Goal: Obtain resource: Download file/media

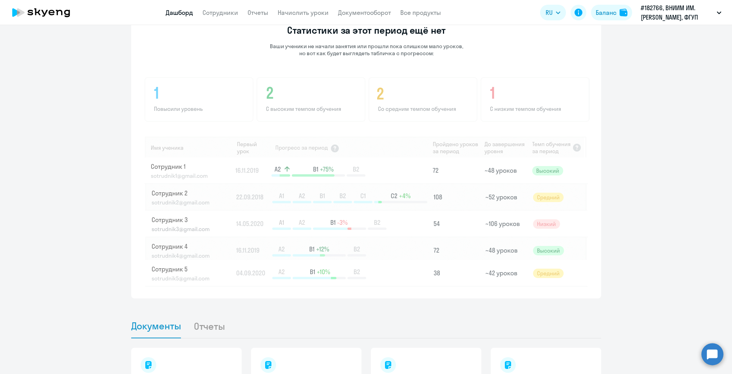
scroll to position [647, 0]
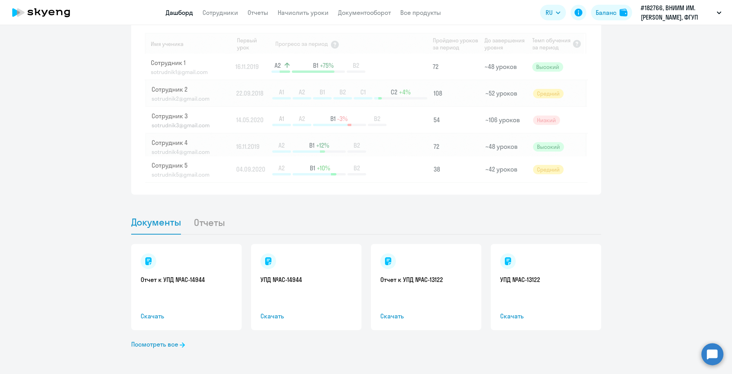
click at [200, 223] on li "Отчеты" at bounding box center [216, 222] width 44 height 24
click at [208, 225] on li "Отчеты" at bounding box center [216, 222] width 44 height 24
click at [164, 346] on link "Посмотреть все" at bounding box center [158, 344] width 54 height 9
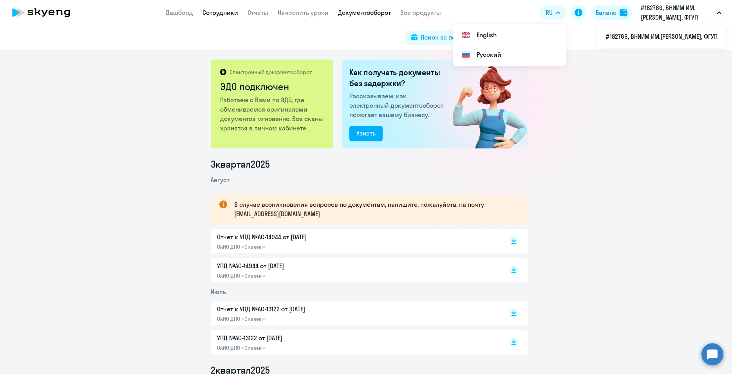
click at [229, 16] on link "Сотрудники" at bounding box center [221, 13] width 36 height 8
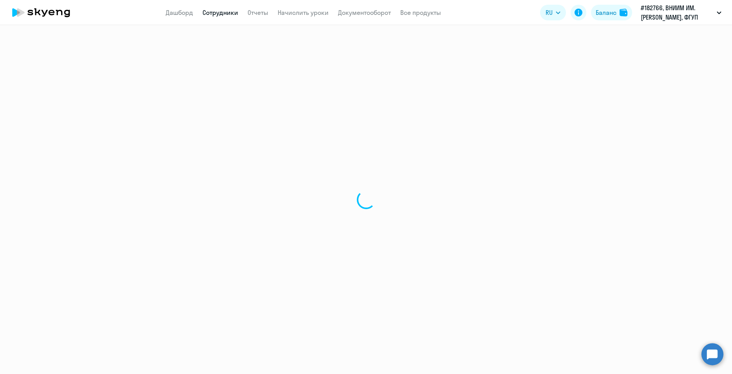
select select "30"
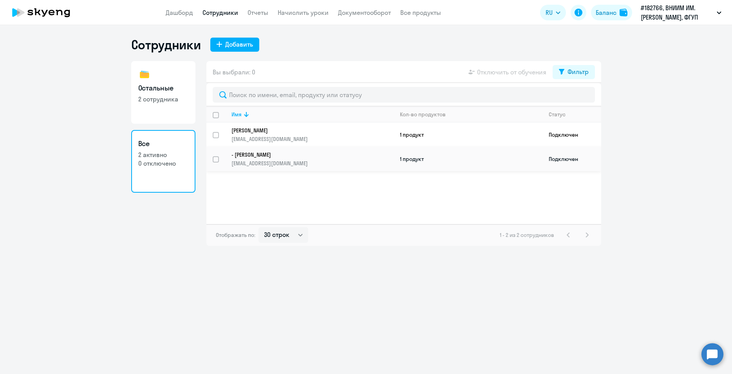
click at [332, 157] on p "- [PERSON_NAME]" at bounding box center [307, 154] width 151 height 7
select select "others"
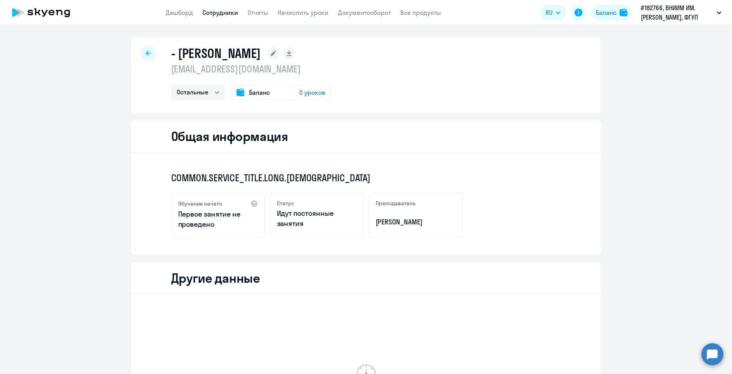
click at [146, 53] on icon at bounding box center [148, 53] width 5 height 5
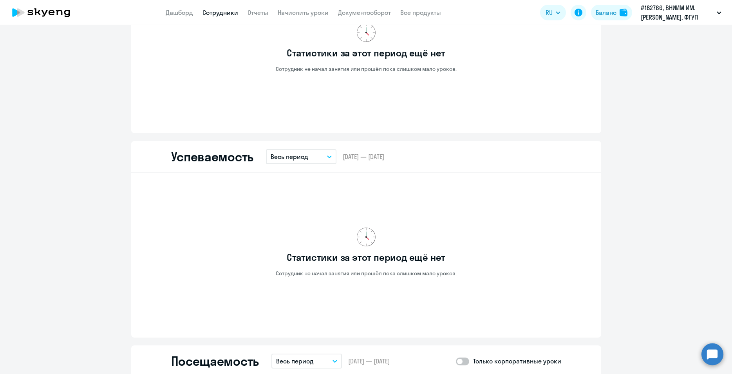
scroll to position [358, 0]
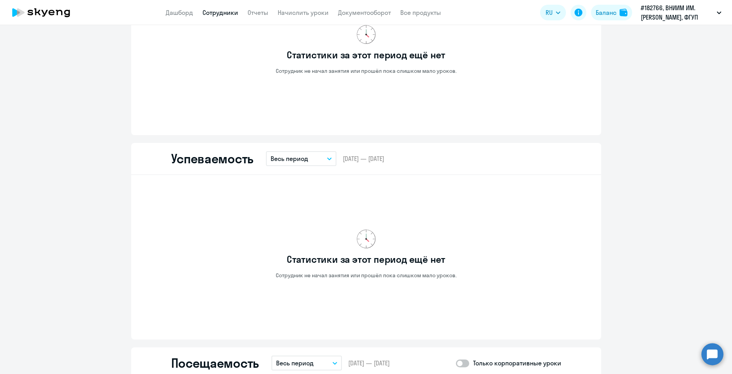
click at [323, 159] on button "Весь период" at bounding box center [301, 158] width 71 height 15
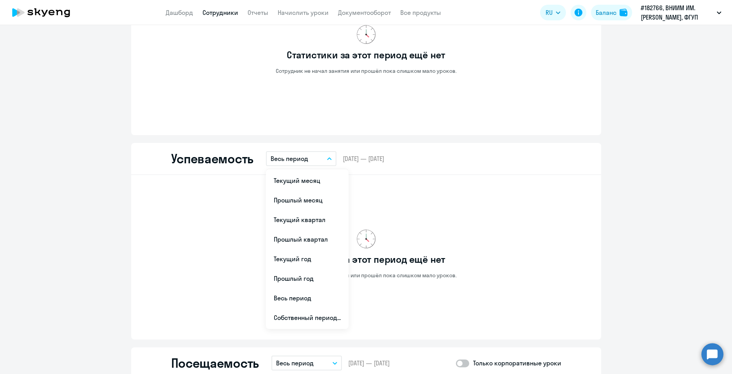
click at [323, 159] on button "Весь период" at bounding box center [301, 158] width 71 height 15
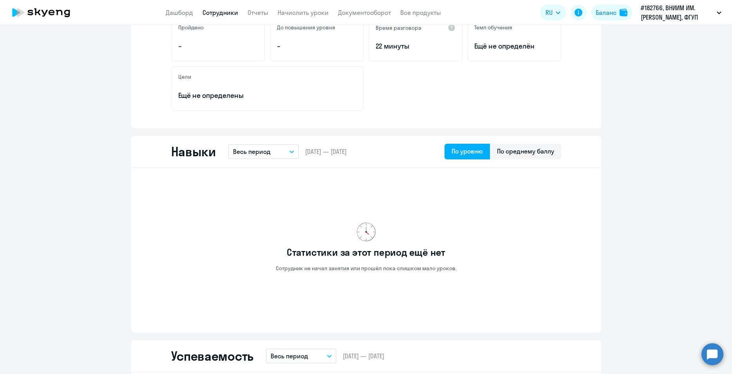
scroll to position [0, 0]
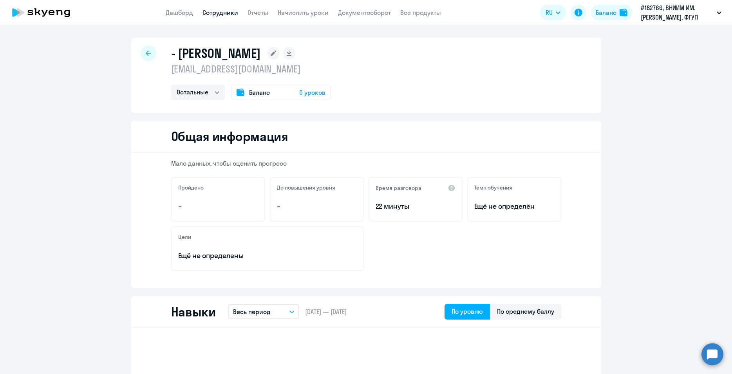
click at [146, 55] on icon at bounding box center [148, 53] width 5 height 5
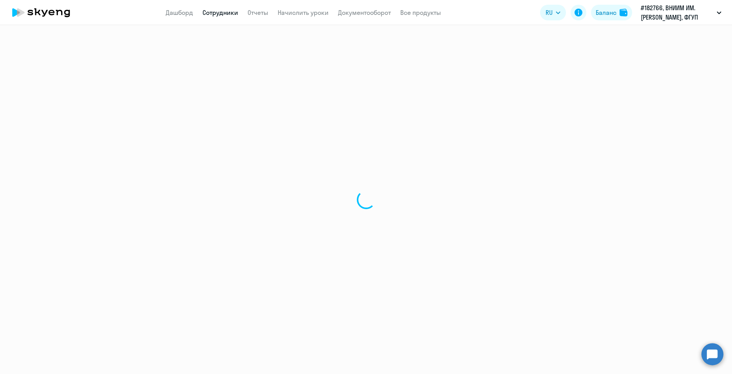
select select "30"
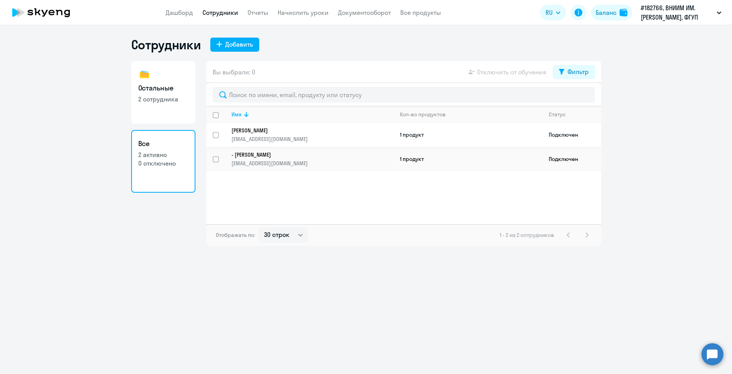
click at [348, 129] on p "[PERSON_NAME]" at bounding box center [307, 130] width 151 height 7
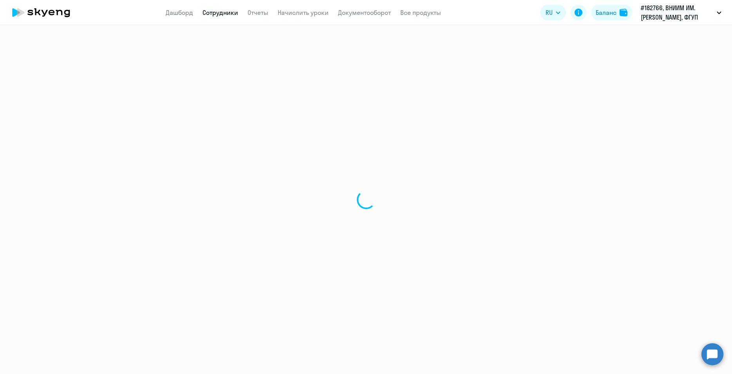
select select "others"
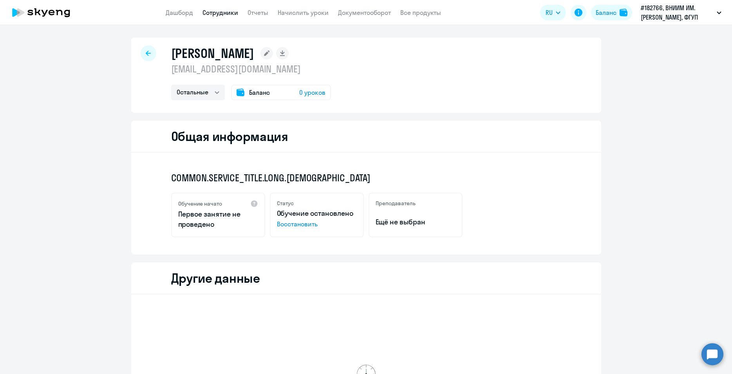
click at [149, 50] on div at bounding box center [149, 53] width 16 height 16
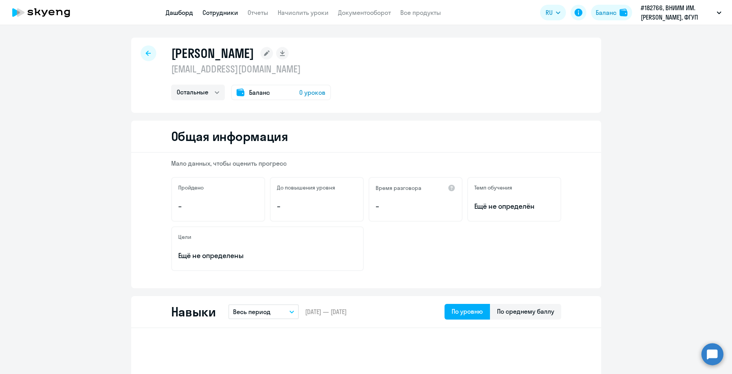
click at [179, 15] on link "Дашборд" at bounding box center [179, 13] width 27 height 8
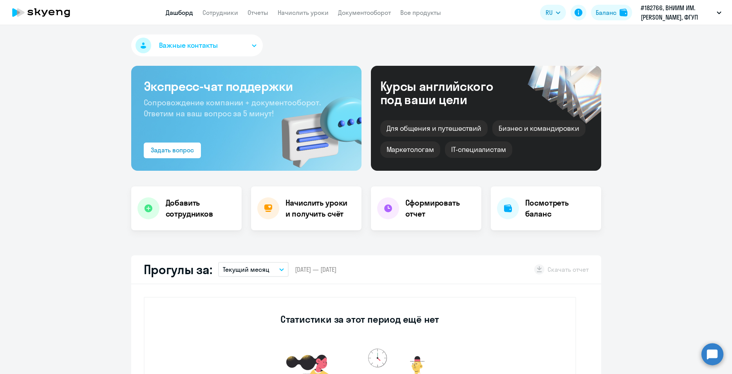
drag, startPoint x: 216, startPoint y: 4, endPoint x: 217, endPoint y: 15, distance: 11.4
click at [216, 4] on app-header "Дашборд Сотрудники Отчеты Начислить уроки Документооборот Все продукты Дашборд …" at bounding box center [366, 12] width 732 height 25
click at [218, 14] on link "Сотрудники" at bounding box center [221, 13] width 36 height 8
select select "30"
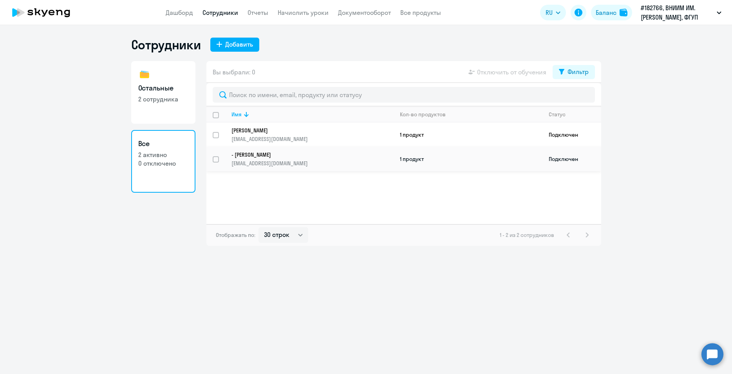
click at [346, 157] on p "- [PERSON_NAME]" at bounding box center [307, 154] width 151 height 7
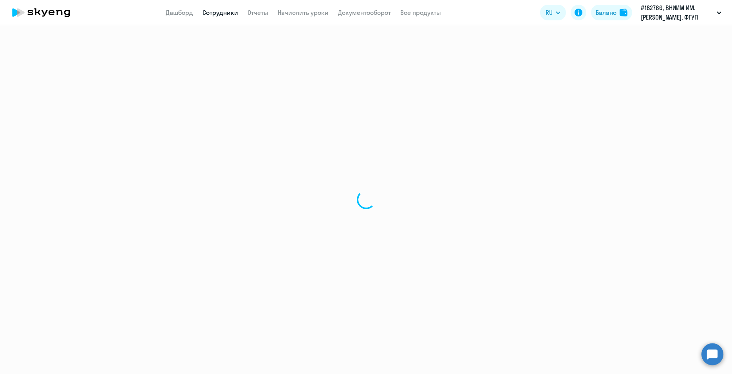
select select "others"
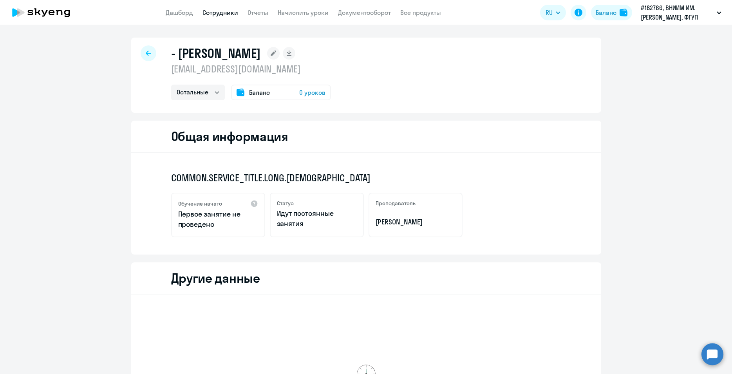
click at [149, 51] on div at bounding box center [149, 53] width 16 height 16
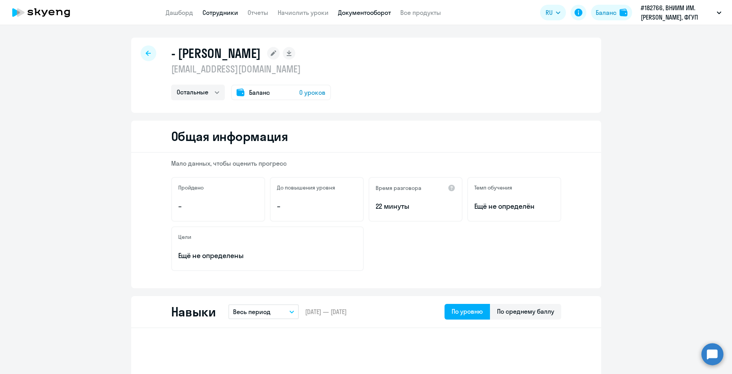
click at [346, 12] on link "Документооборот" at bounding box center [364, 13] width 53 height 8
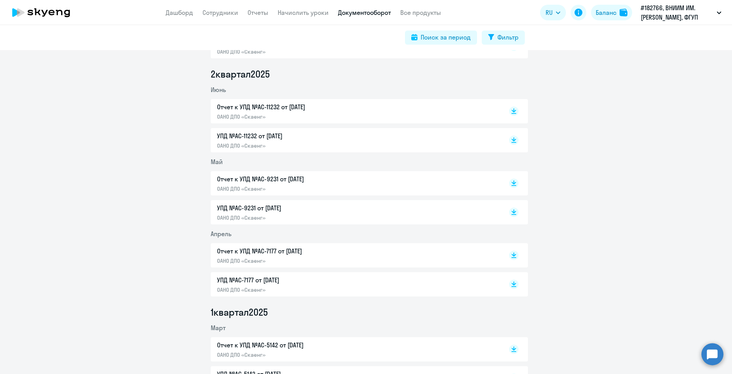
scroll to position [395, 0]
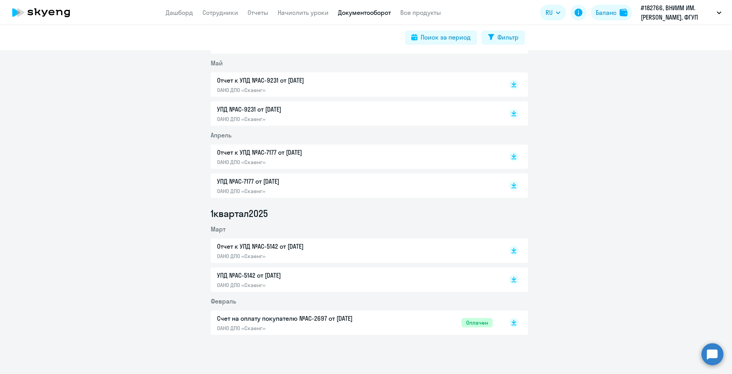
click at [250, 279] on p "УПД №AC-5142 от [DATE]" at bounding box center [299, 275] width 165 height 9
click at [248, 248] on p "Отчет к УПД №AC-5142 от [DATE]" at bounding box center [299, 246] width 165 height 9
click at [260, 186] on div "УПД №AC-7177 от [DATE] ОАНО ДПО «Скаенг»" at bounding box center [299, 186] width 165 height 18
click at [265, 148] on p "Отчет к УПД №AC-7177 от [DATE]" at bounding box center [299, 152] width 165 height 9
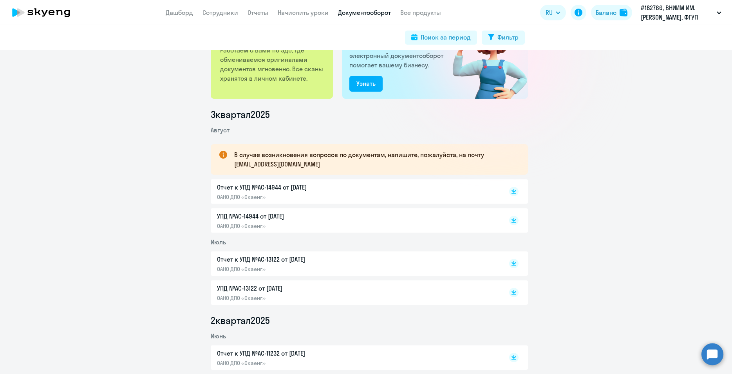
scroll to position [49, 0]
click at [247, 223] on p "ОАНО ДПО «Скаенг»" at bounding box center [299, 226] width 165 height 7
click at [263, 196] on p "ОАНО ДПО «Скаенг»" at bounding box center [299, 197] width 165 height 7
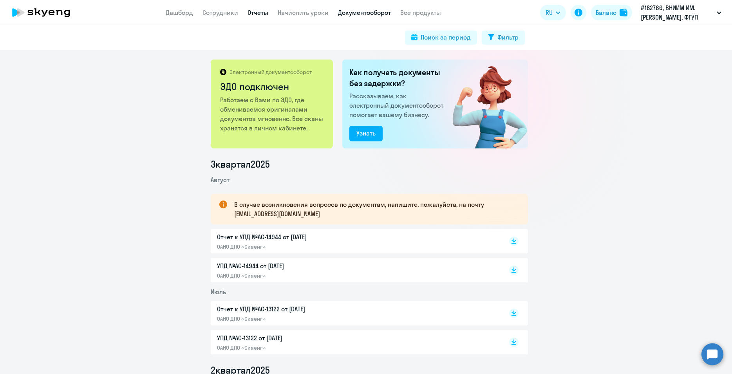
click at [253, 13] on link "Отчеты" at bounding box center [258, 13] width 21 height 8
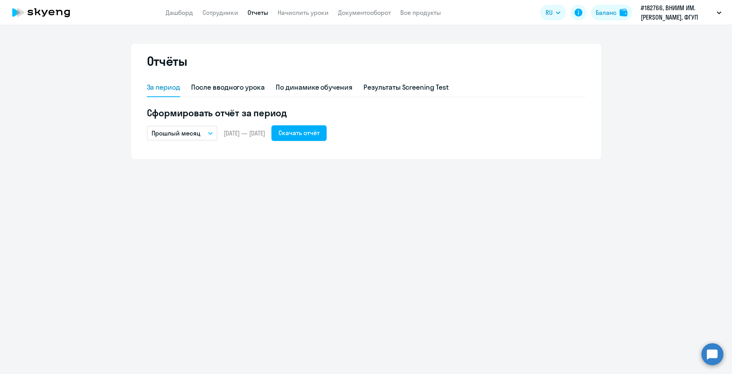
click at [209, 136] on button "Прошлый месяц" at bounding box center [182, 133] width 71 height 15
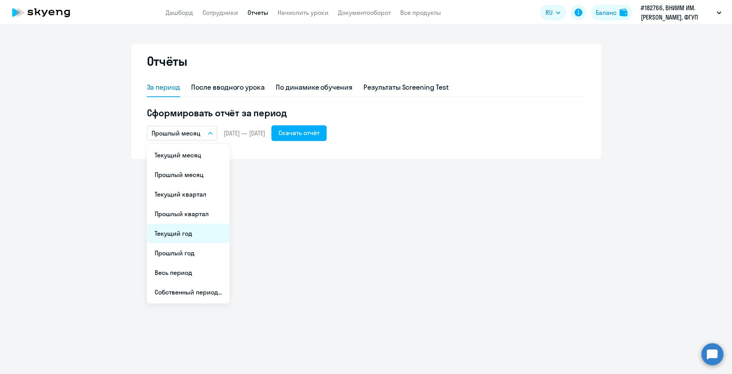
click at [185, 233] on li "Текущий год" at bounding box center [188, 234] width 83 height 20
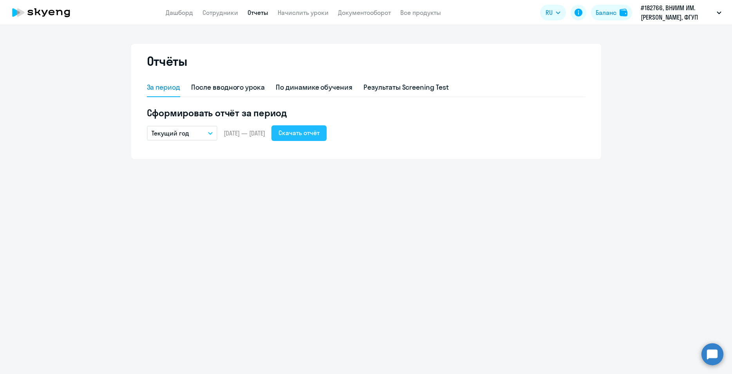
click at [320, 132] on div "Скачать отчёт" at bounding box center [299, 132] width 41 height 9
click at [401, 86] on div "Результаты Screening Test" at bounding box center [406, 87] width 85 height 10
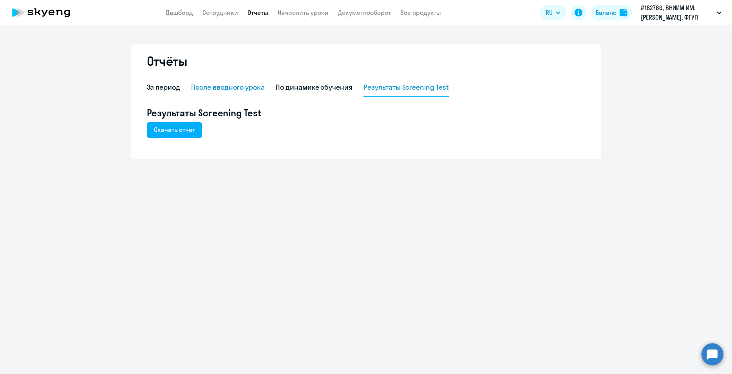
click at [234, 90] on div "После вводного урока" at bounding box center [228, 87] width 74 height 10
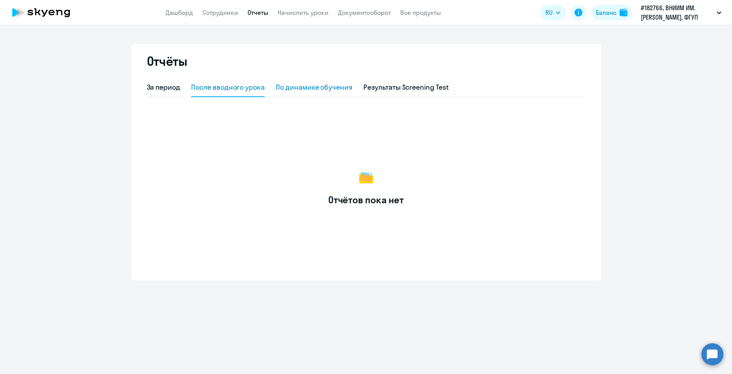
click at [297, 88] on div "По динамике обучения" at bounding box center [314, 87] width 77 height 10
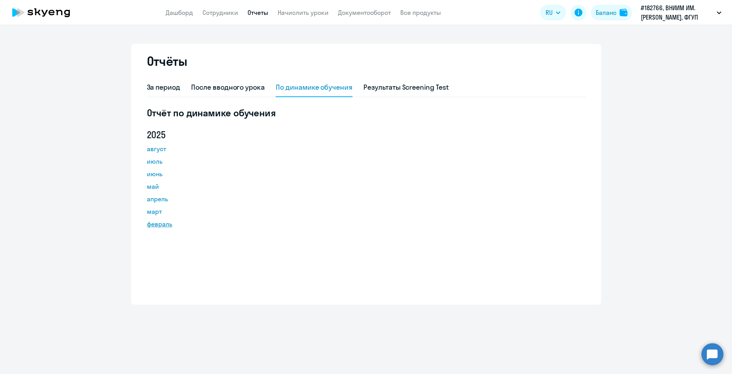
click at [158, 220] on link "февраль" at bounding box center [182, 223] width 71 height 9
click at [411, 87] on div "Результаты Screening Test" at bounding box center [406, 87] width 85 height 10
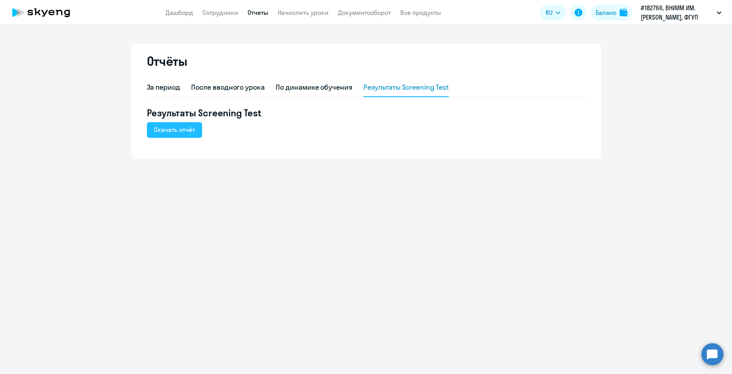
click at [172, 132] on div "Скачать отчёт" at bounding box center [174, 129] width 41 height 9
click at [177, 9] on app-menu-item-link "Дашборд" at bounding box center [179, 13] width 27 height 10
click at [189, 11] on link "Дашборд" at bounding box center [179, 13] width 27 height 8
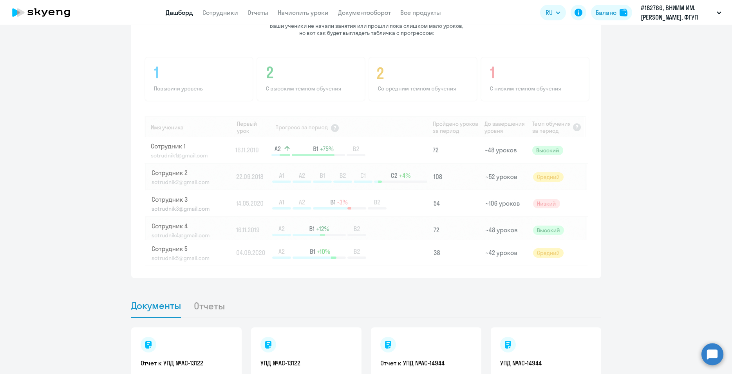
scroll to position [647, 0]
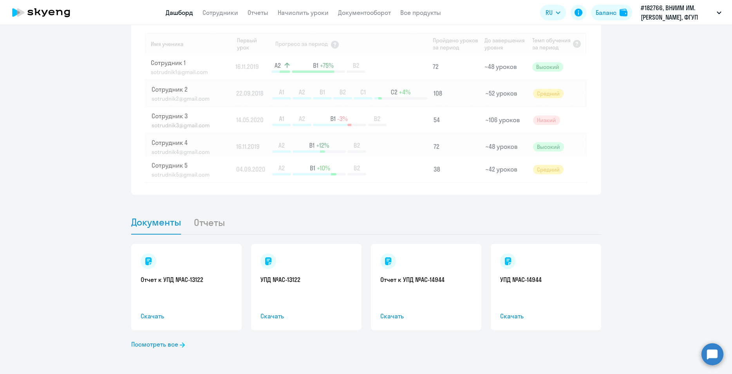
click at [214, 227] on li "Отчеты" at bounding box center [216, 222] width 44 height 24
click at [203, 223] on li "Отчеты" at bounding box center [216, 222] width 44 height 24
click at [162, 344] on link "Посмотреть все" at bounding box center [158, 344] width 54 height 9
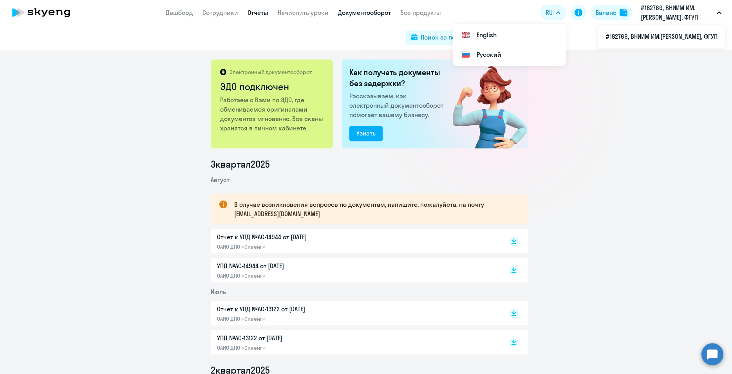
click at [259, 13] on link "Отчеты" at bounding box center [258, 13] width 21 height 8
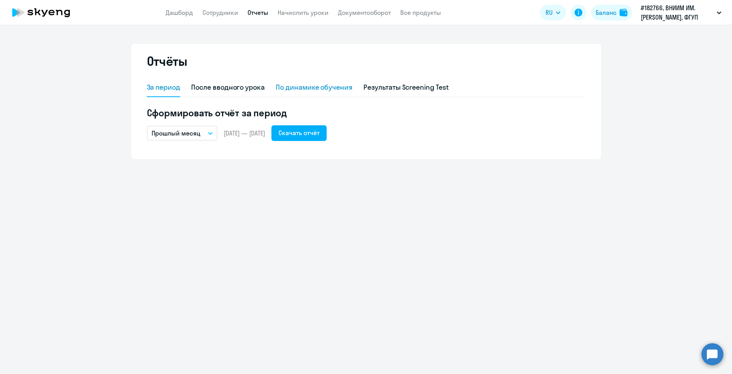
click at [317, 91] on div "По динамике обучения" at bounding box center [314, 87] width 77 height 10
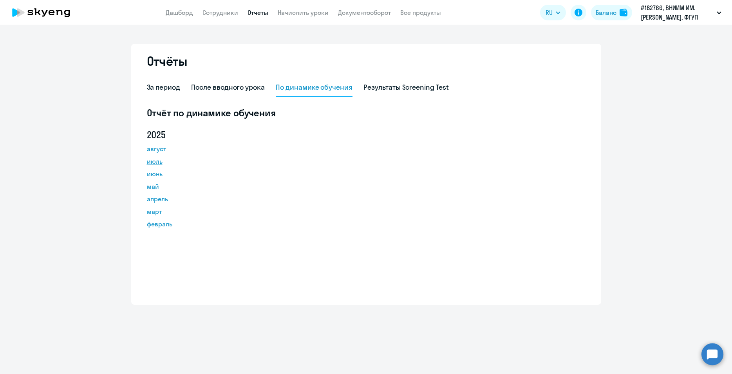
click at [156, 162] on link "июль" at bounding box center [182, 161] width 71 height 9
click at [155, 200] on link "апрель" at bounding box center [182, 198] width 71 height 9
click at [154, 215] on link "март" at bounding box center [182, 211] width 71 height 9
click at [217, 15] on link "Сотрудники" at bounding box center [221, 13] width 36 height 8
select select "30"
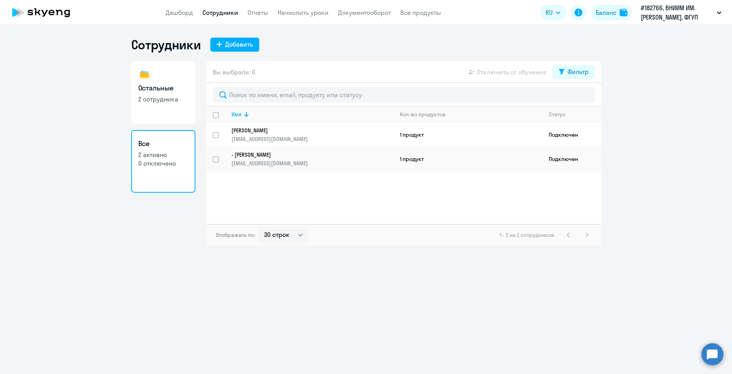
click at [146, 107] on link "Остальные 2 сотрудника" at bounding box center [163, 92] width 64 height 63
select select "30"
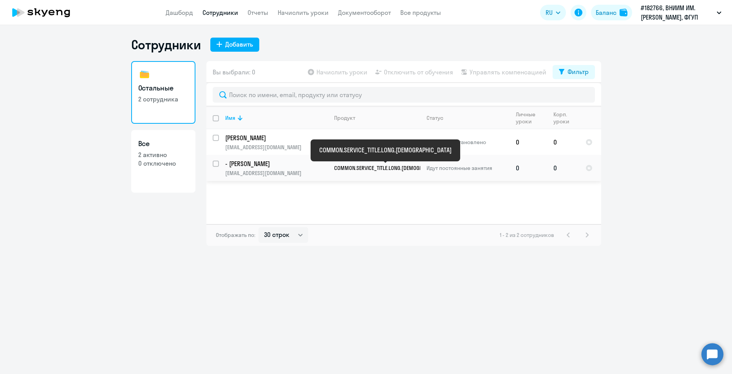
click at [390, 170] on span "COMMON.SERVICE_TITLE.LONG.[DEMOGRAPHIC_DATA]" at bounding box center [392, 168] width 117 height 7
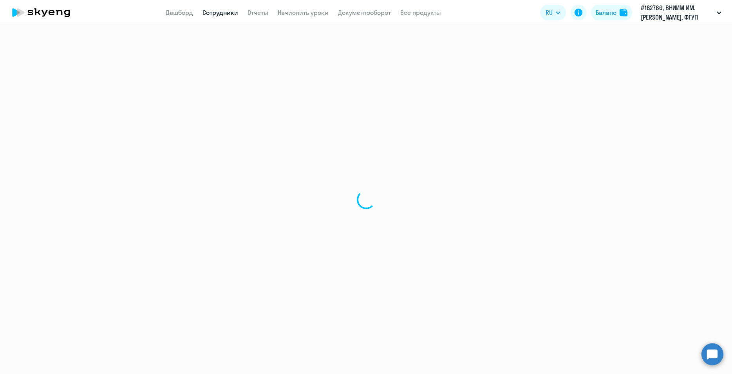
select select "others"
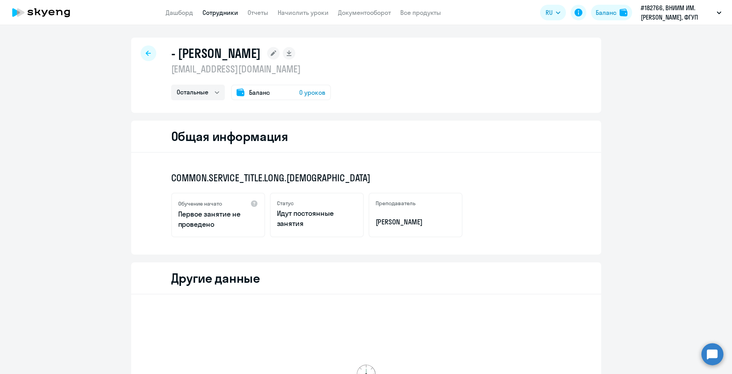
click at [50, 12] on icon at bounding box center [52, 12] width 6 height 5
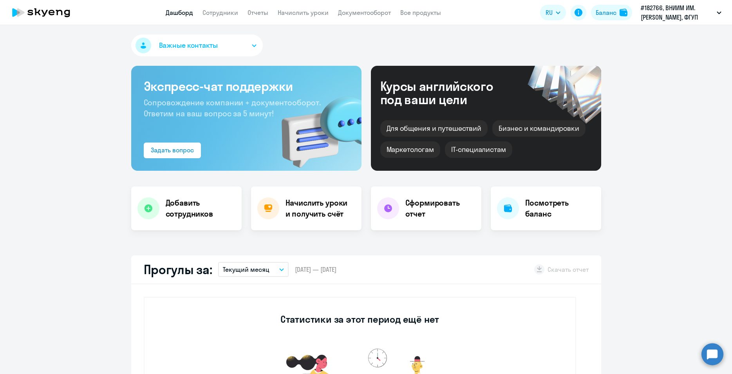
click at [223, 44] on button "Важные контакты" at bounding box center [197, 45] width 132 height 22
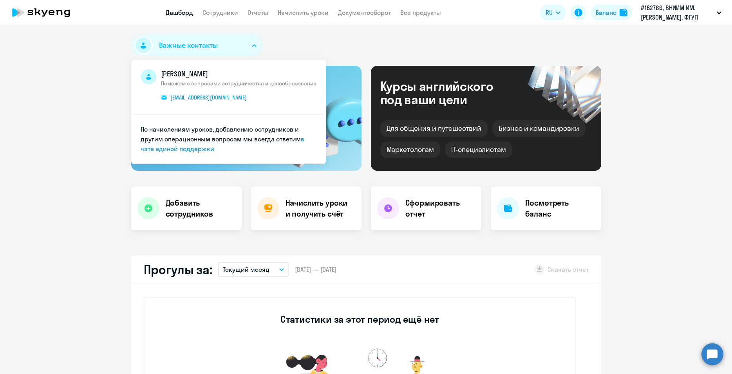
click at [277, 37] on div "Важные контакты [PERSON_NAME] Поможем с вопросами сотрудничества и ценообразова…" at bounding box center [366, 46] width 470 height 25
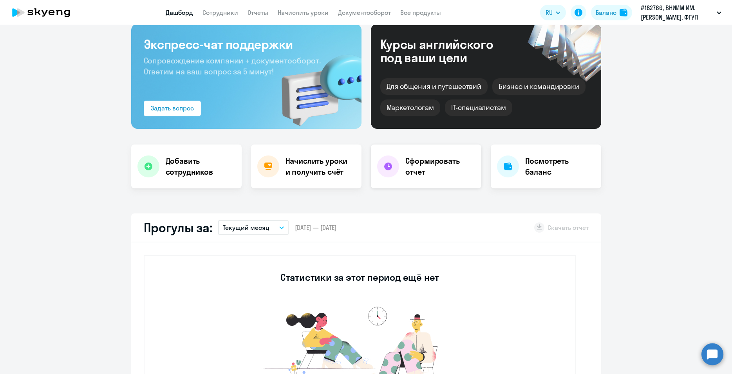
scroll to position [99, 0]
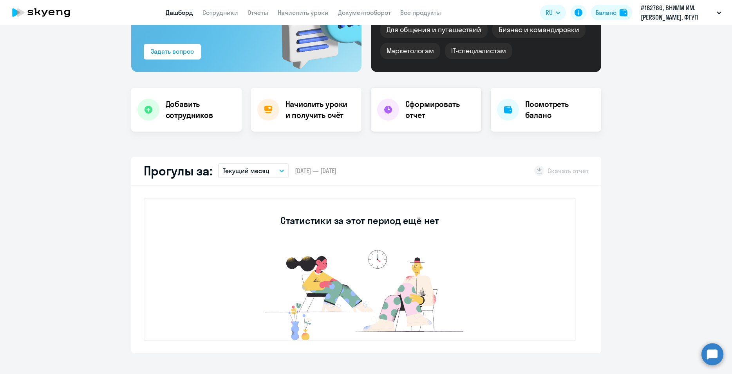
click at [429, 105] on h4 "Сформировать отчет" at bounding box center [441, 110] width 70 height 22
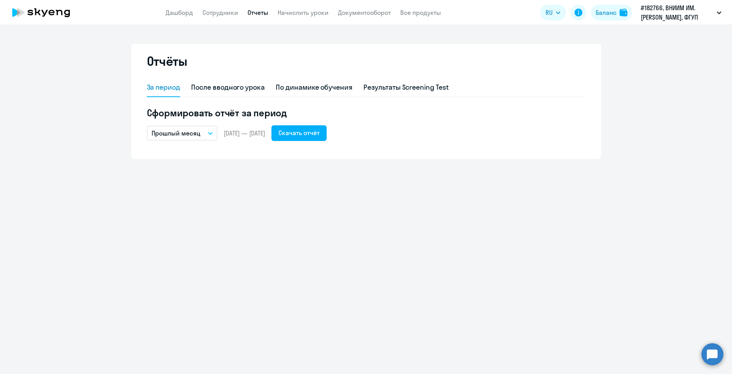
click at [208, 134] on button "Прошлый месяц" at bounding box center [182, 133] width 71 height 15
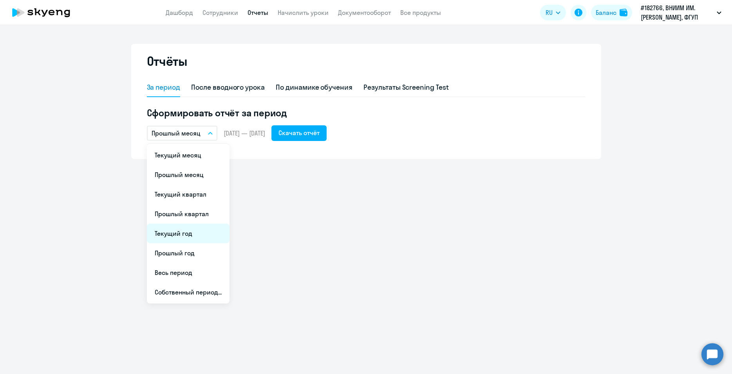
click at [174, 236] on li "Текущий год" at bounding box center [188, 234] width 83 height 20
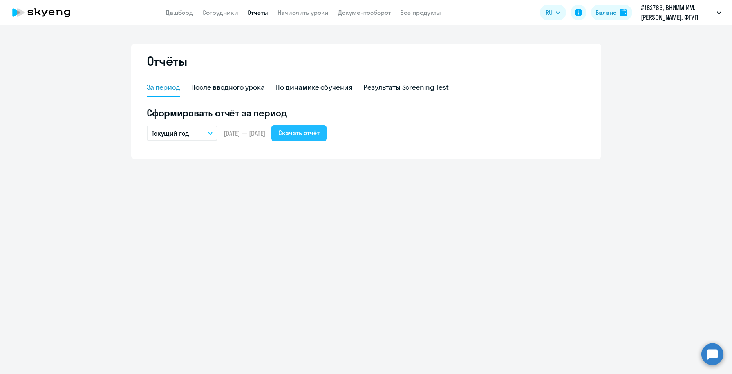
click at [319, 133] on div "Скачать отчёт" at bounding box center [299, 132] width 41 height 9
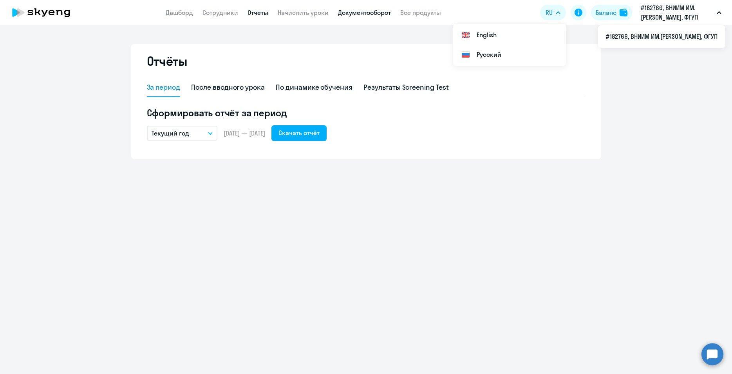
click at [354, 11] on link "Документооборот" at bounding box center [364, 13] width 53 height 8
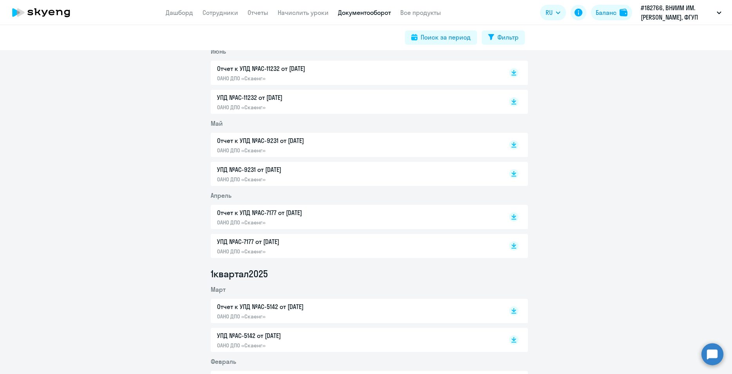
scroll to position [395, 0]
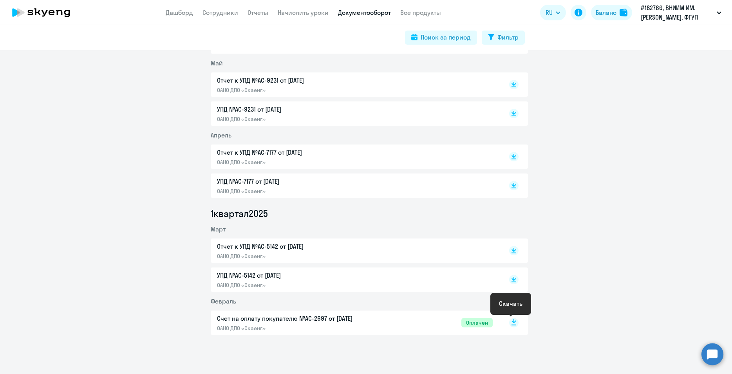
click at [513, 323] on rect at bounding box center [513, 322] width 9 height 9
click at [509, 279] on rect at bounding box center [513, 279] width 9 height 9
click at [510, 184] on rect at bounding box center [513, 185] width 9 height 9
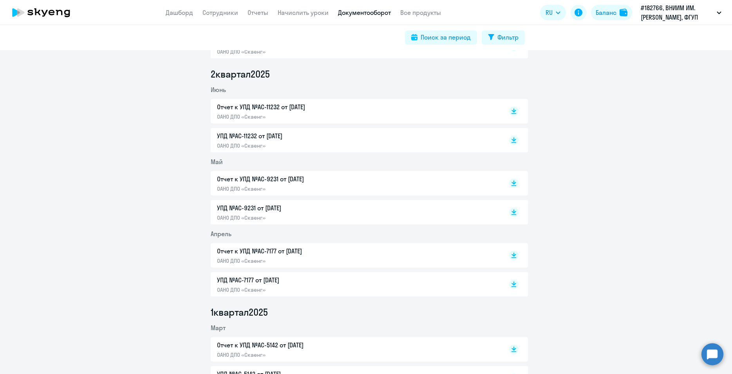
scroll to position [247, 0]
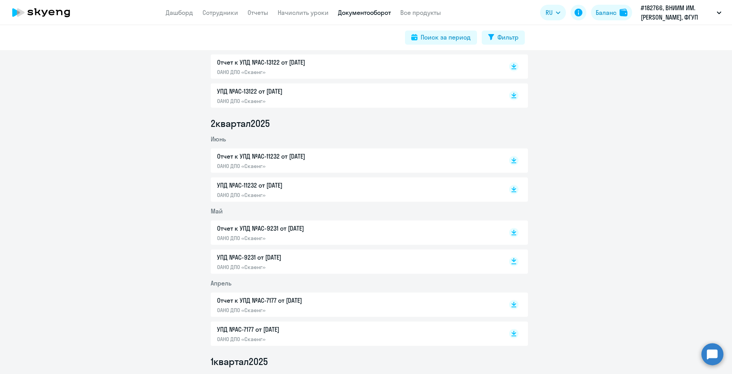
click at [509, 263] on rect at bounding box center [513, 261] width 9 height 9
click at [512, 187] on rect at bounding box center [513, 189] width 9 height 9
click at [509, 93] on rect at bounding box center [513, 95] width 9 height 9
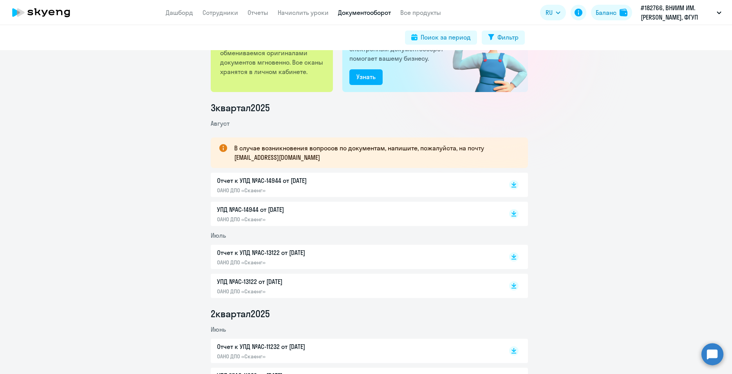
scroll to position [49, 0]
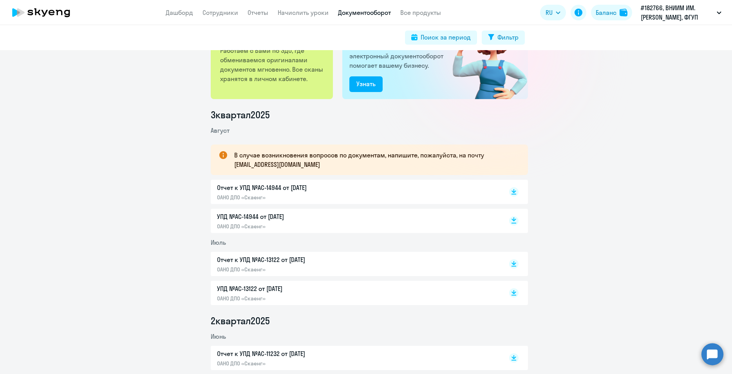
click at [512, 219] on rect at bounding box center [513, 220] width 9 height 9
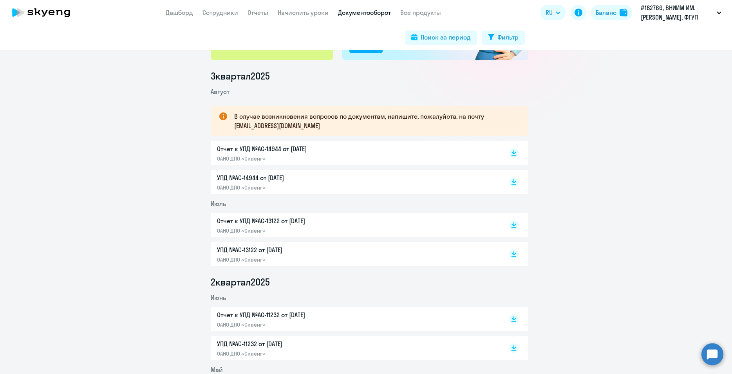
scroll to position [0, 0]
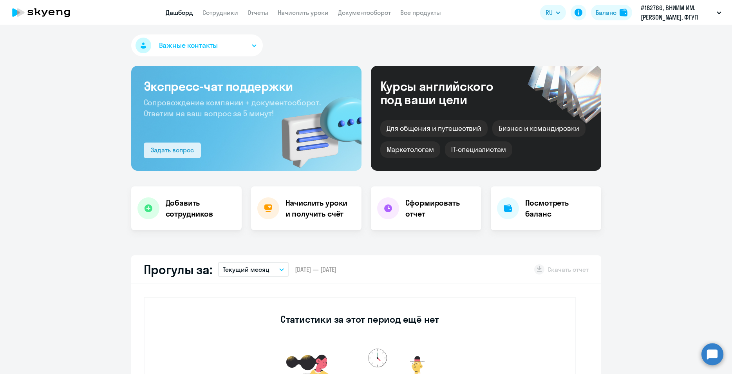
click at [182, 148] on div "Задать вопрос" at bounding box center [172, 149] width 43 height 9
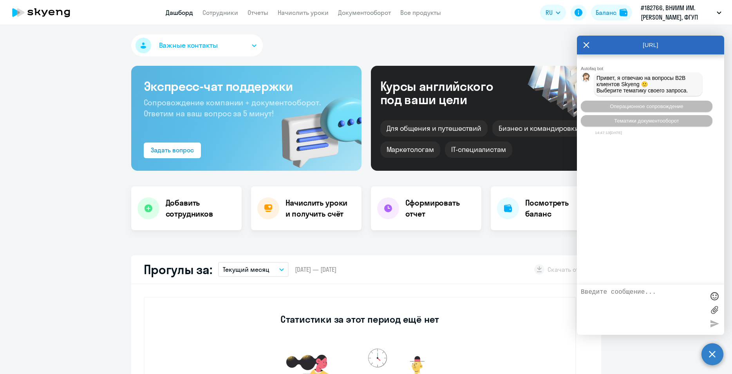
click at [321, 43] on div "Важные контакты" at bounding box center [366, 46] width 470 height 25
click at [722, 13] on button "#182766, ВНИИМ ИМ.[PERSON_NAME], ФГУП" at bounding box center [681, 12] width 89 height 19
click at [588, 47] on icon at bounding box center [587, 45] width 6 height 6
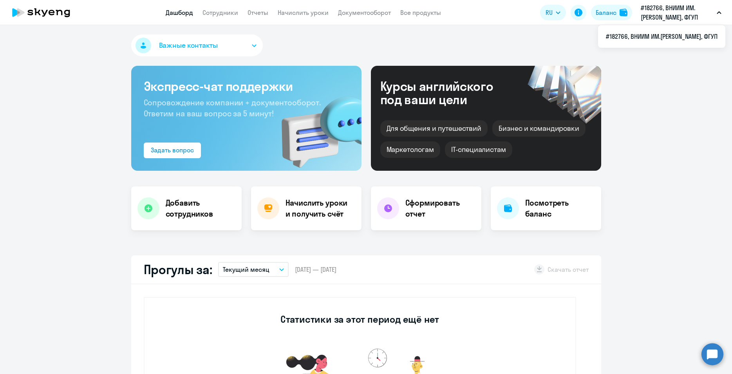
click at [671, 10] on p "#182766, ВНИИМ ИМ.[PERSON_NAME], ФГУП" at bounding box center [677, 12] width 73 height 19
click at [718, 13] on icon "button" at bounding box center [720, 13] width 4 height 2
